Goal: Book appointment/travel/reservation

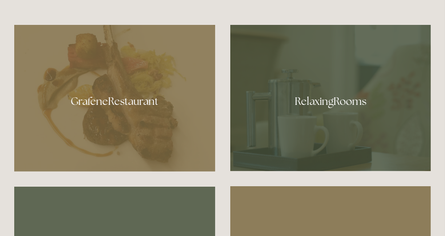
scroll to position [400, 0]
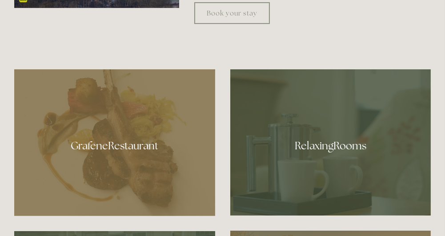
click at [337, 140] on div at bounding box center [330, 142] width 201 height 146
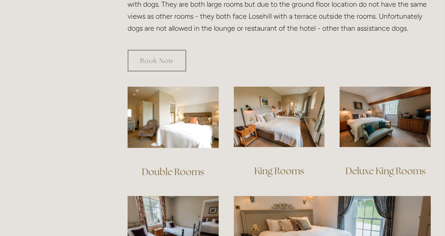
scroll to position [533, 0]
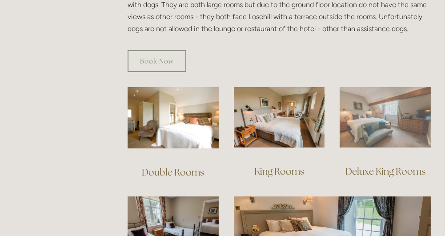
click at [362, 121] on img at bounding box center [385, 117] width 91 height 60
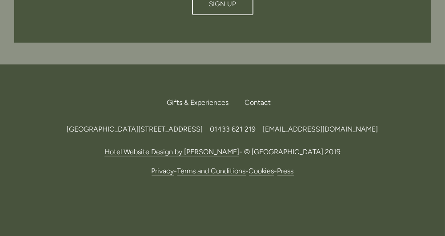
scroll to position [845, 0]
drag, startPoint x: 200, startPoint y: 129, endPoint x: 224, endPoint y: 125, distance: 24.3
click at [203, 125] on span "[GEOGRAPHIC_DATA][STREET_ADDRESS]" at bounding box center [135, 128] width 136 height 8
copy span "S33 6AF"
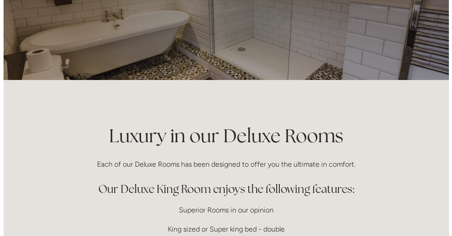
scroll to position [0, 0]
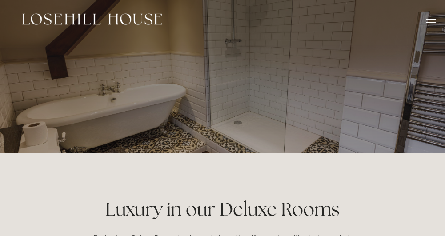
click at [433, 20] on div at bounding box center [431, 21] width 10 height 10
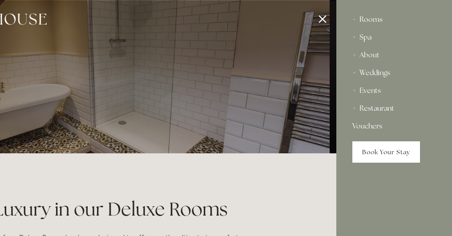
click at [374, 152] on link "Book Your Stay" at bounding box center [386, 151] width 68 height 21
